Goal: Navigation & Orientation: Find specific page/section

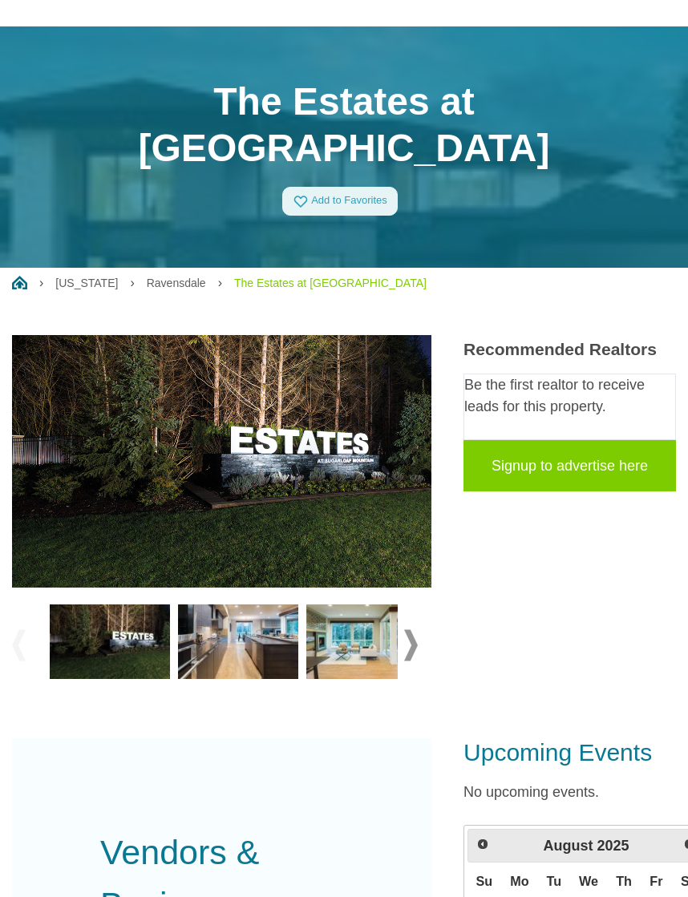
scroll to position [55, 0]
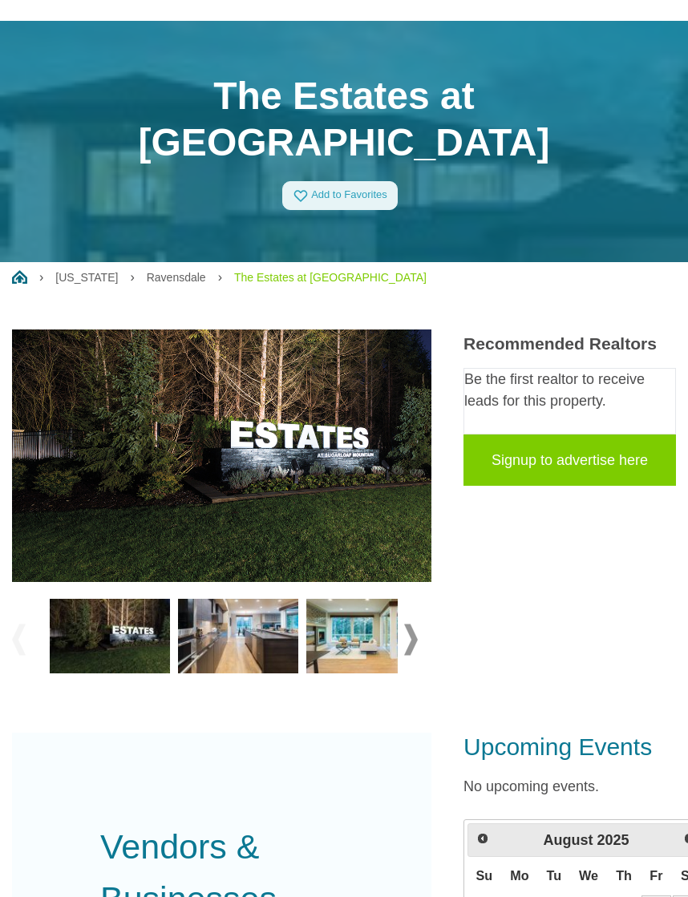
click at [416, 624] on span at bounding box center [411, 639] width 14 height 31
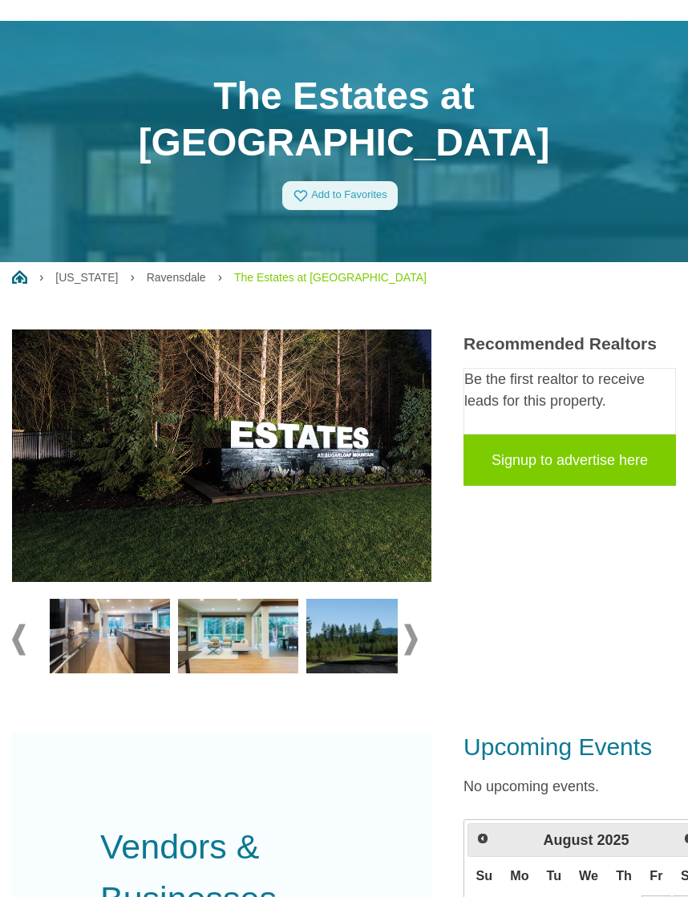
click at [133, 599] on img at bounding box center [110, 636] width 120 height 75
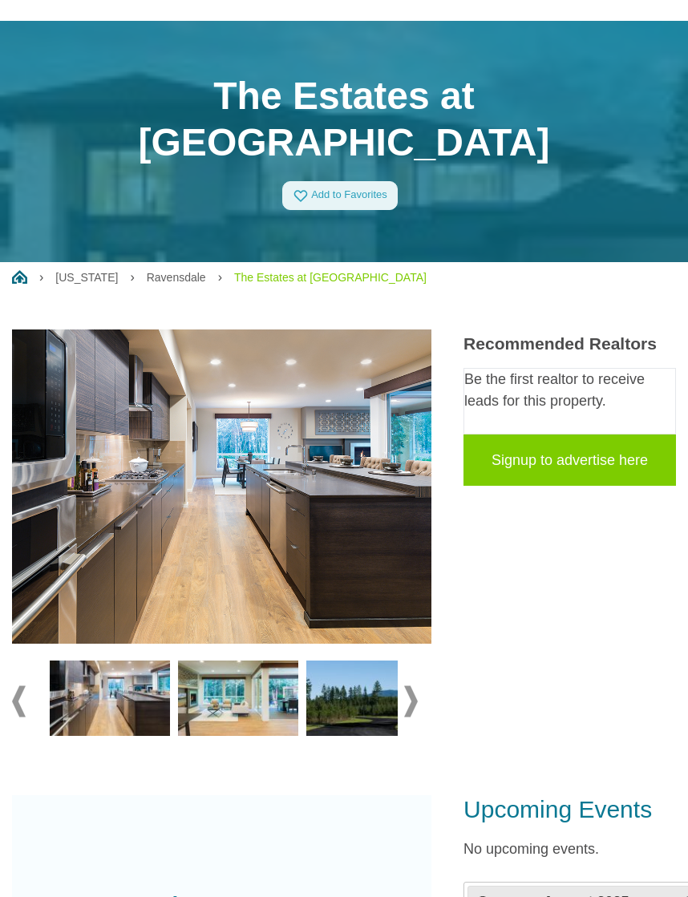
scroll to position [55, 21]
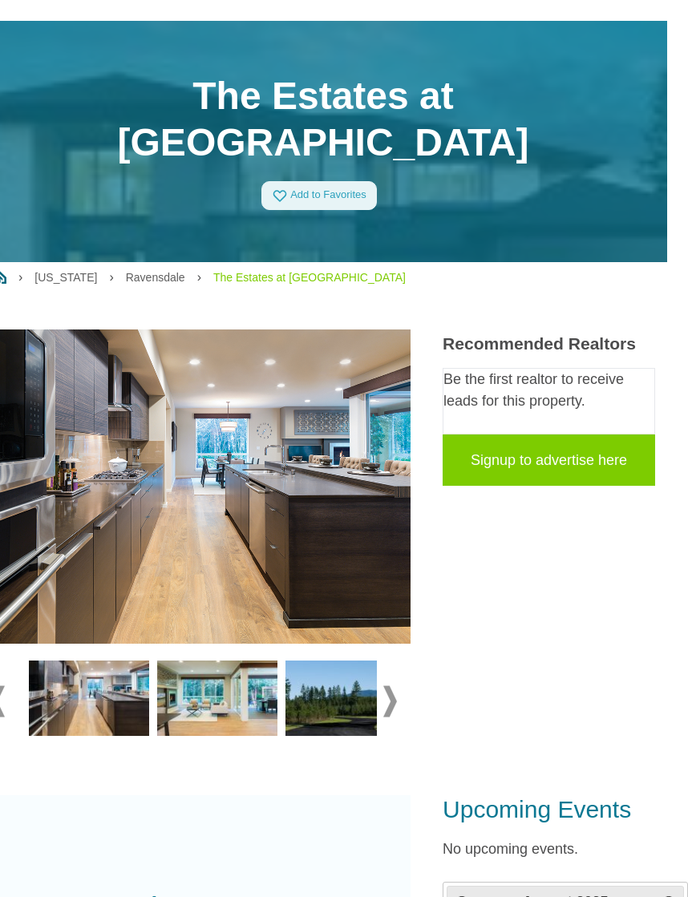
click at [397, 687] on span at bounding box center [390, 702] width 14 height 31
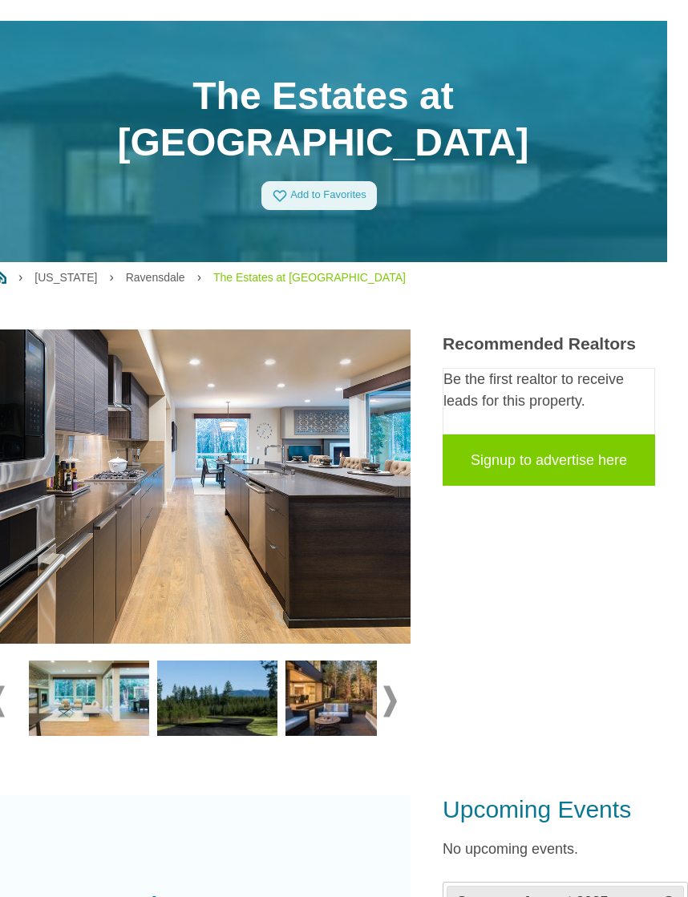
click at [346, 661] on img at bounding box center [346, 698] width 120 height 75
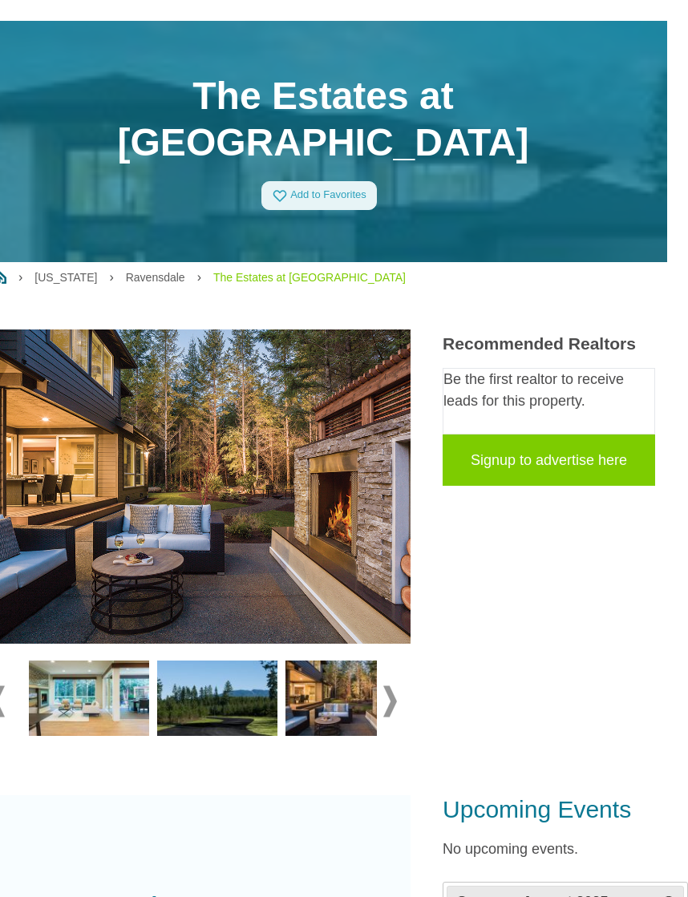
click at [396, 687] on span at bounding box center [390, 702] width 14 height 31
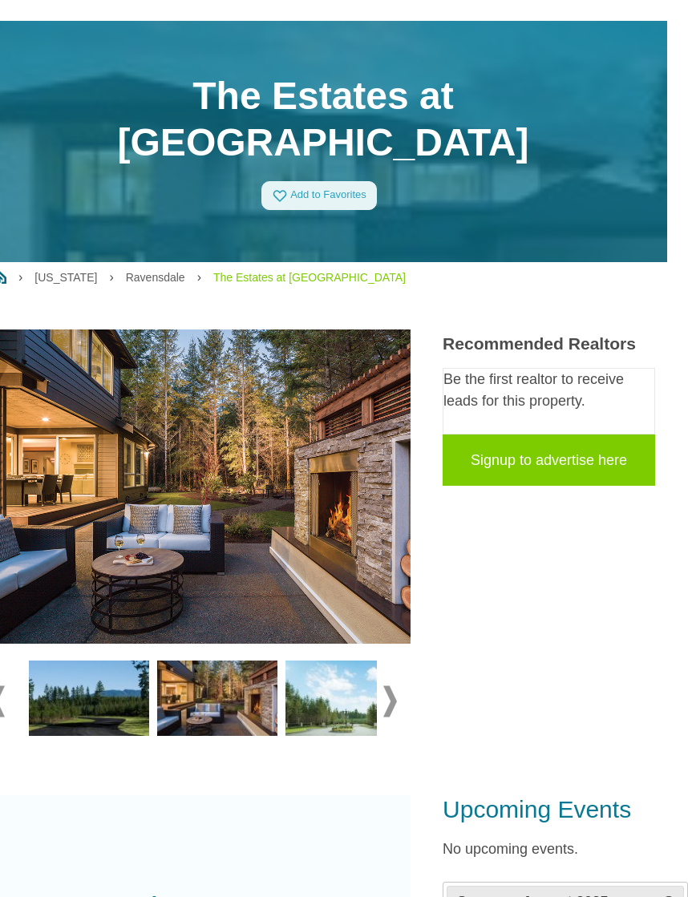
click at [337, 661] on img at bounding box center [346, 698] width 120 height 75
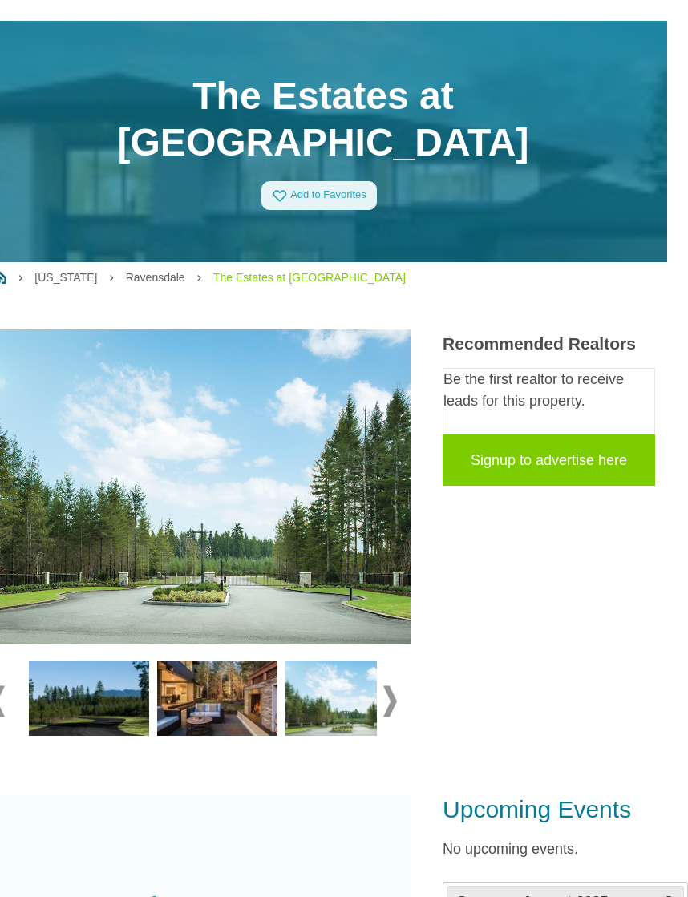
click at [397, 687] on span at bounding box center [390, 702] width 14 height 31
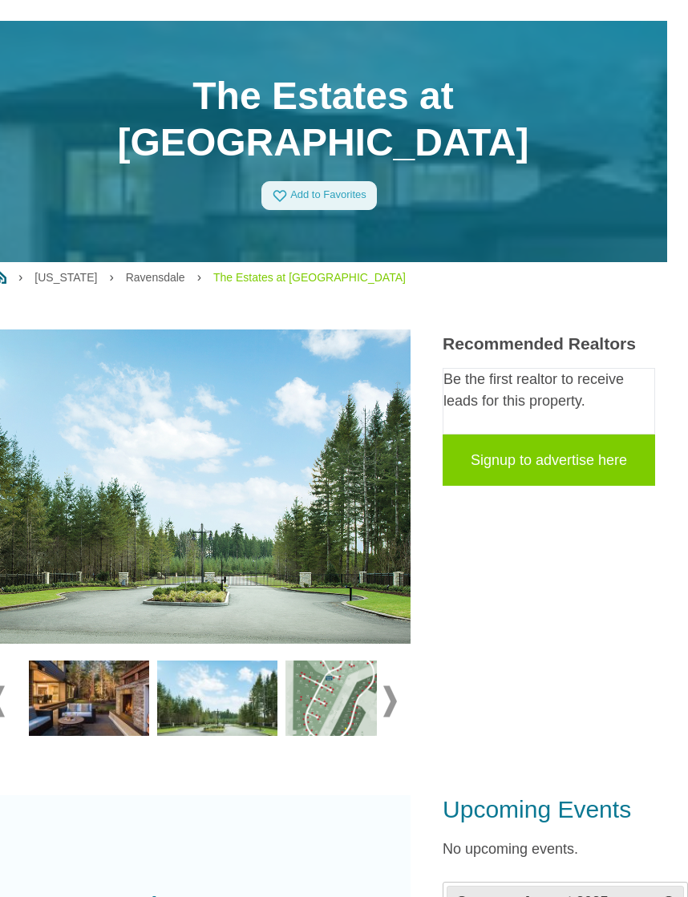
click at [344, 661] on img at bounding box center [346, 698] width 120 height 75
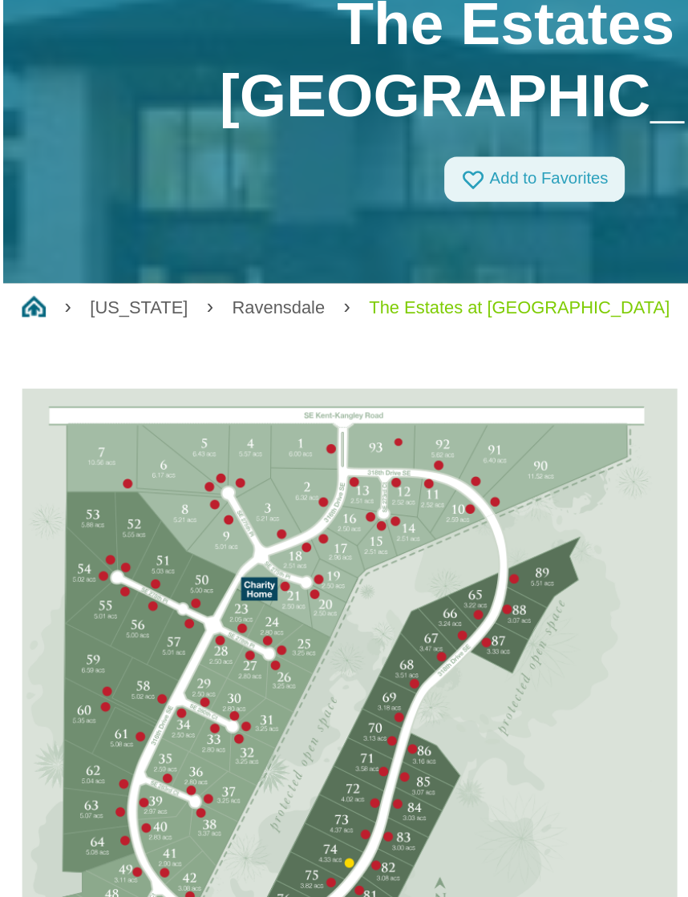
scroll to position [0, 0]
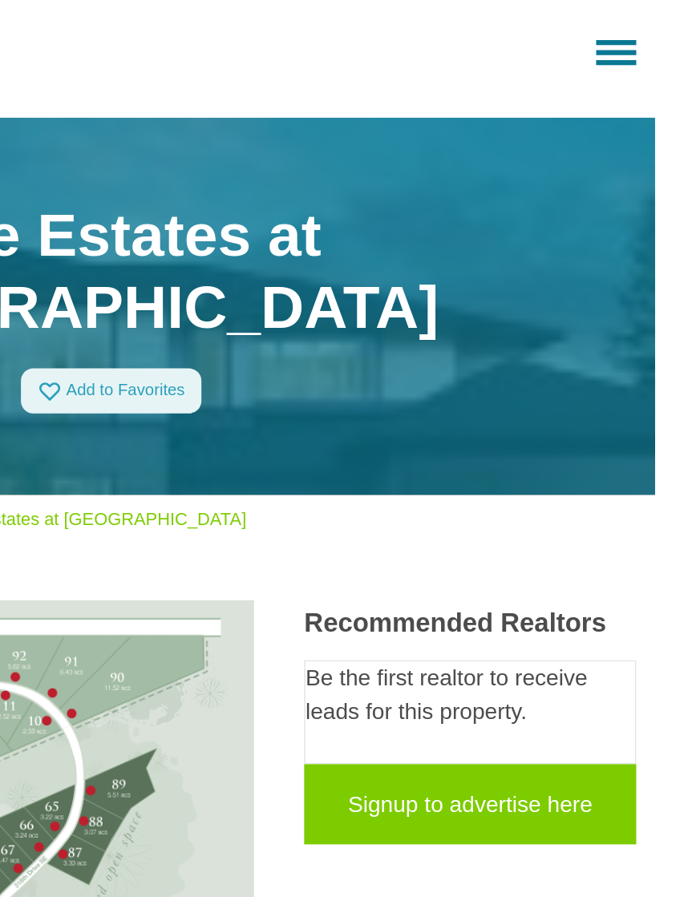
click at [630, 32] on span at bounding box center [643, 33] width 26 height 3
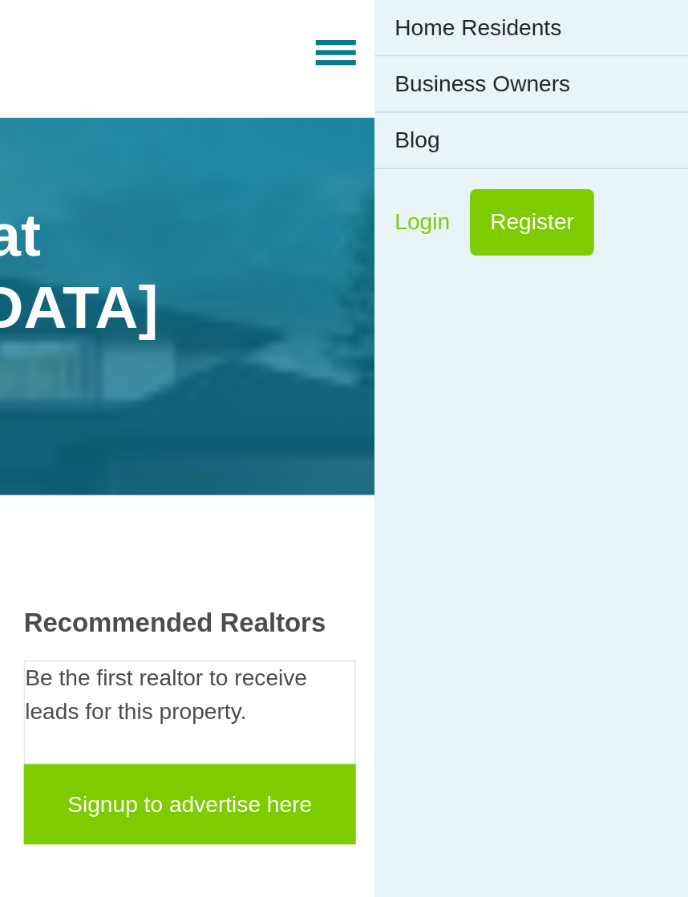
click at [488, 18] on link "Home Residents" at bounding box center [588, 17] width 201 height 35
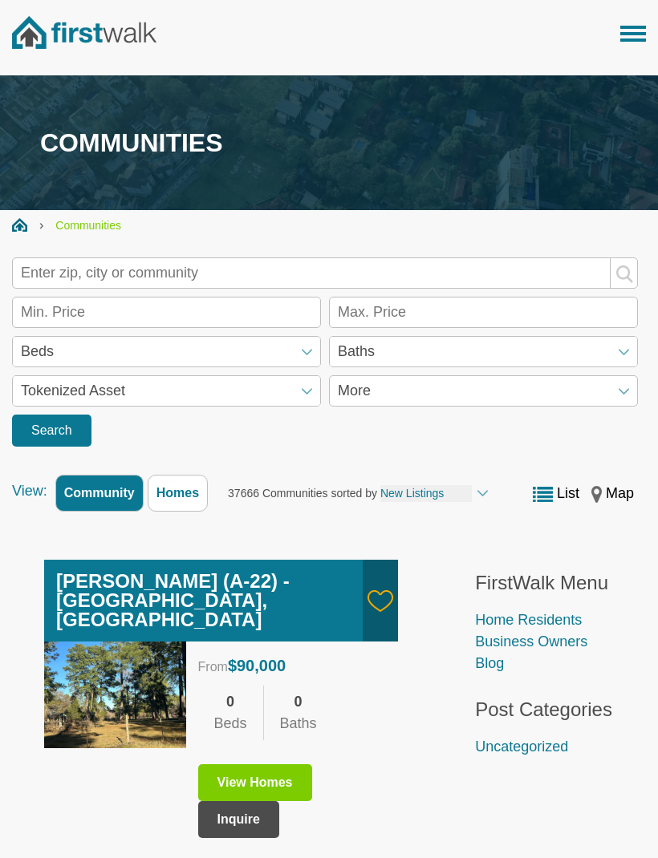
click at [538, 33] on div "FirstWalk" at bounding box center [329, 37] width 634 height 75
